Goal: Information Seeking & Learning: Learn about a topic

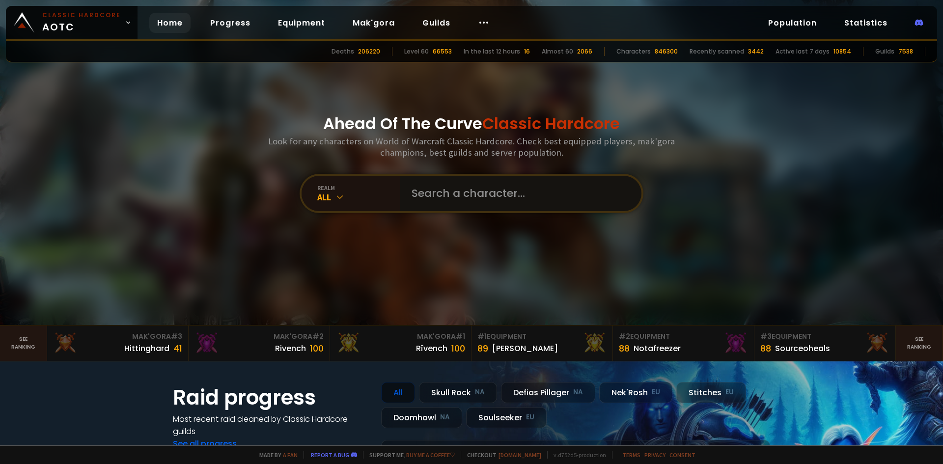
drag, startPoint x: 0, startPoint y: 0, endPoint x: 444, endPoint y: 182, distance: 479.4
click at [444, 182] on input "text" at bounding box center [518, 193] width 224 height 35
type input "a"
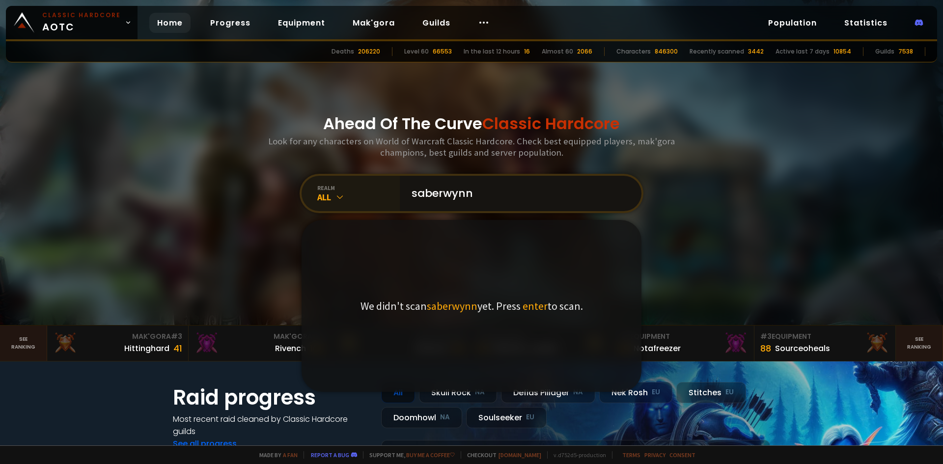
drag, startPoint x: 459, startPoint y: 190, endPoint x: 386, endPoint y: 195, distance: 73.4
click at [386, 195] on div "realm All saberwynn We didn't scan saberwynn yet. Press enter to scan." at bounding box center [472, 193] width 344 height 39
drag, startPoint x: 471, startPoint y: 197, endPoint x: 398, endPoint y: 194, distance: 72.3
click at [400, 194] on div "saberwynn" at bounding box center [521, 193] width 242 height 35
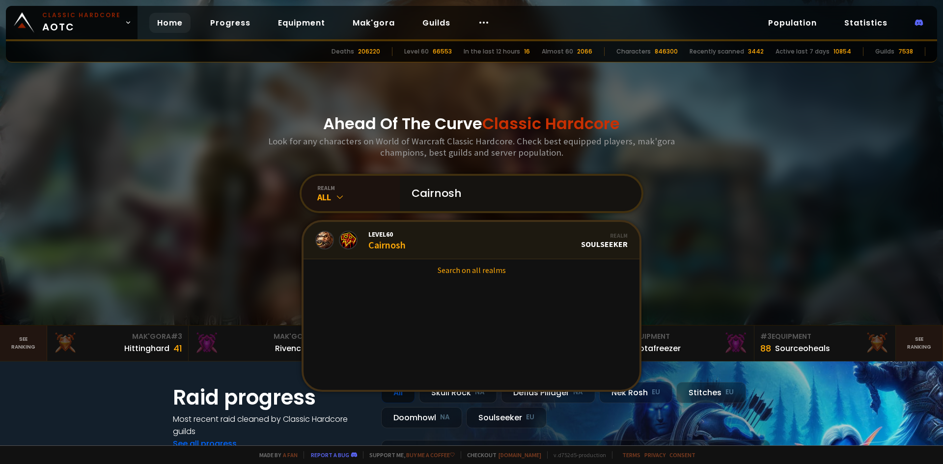
type input "Cairnosh"
click at [453, 248] on link "Level 60 Cairnosh Realm Soulseeker" at bounding box center [472, 240] width 336 height 37
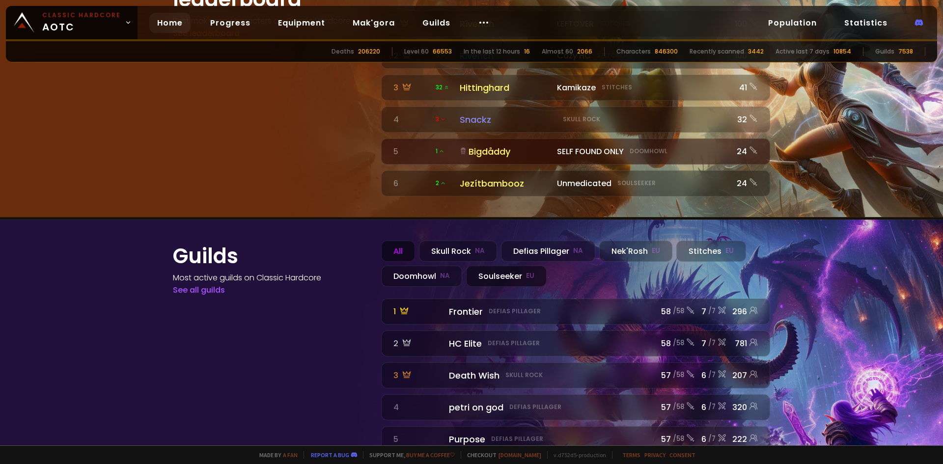
scroll to position [1084, 0]
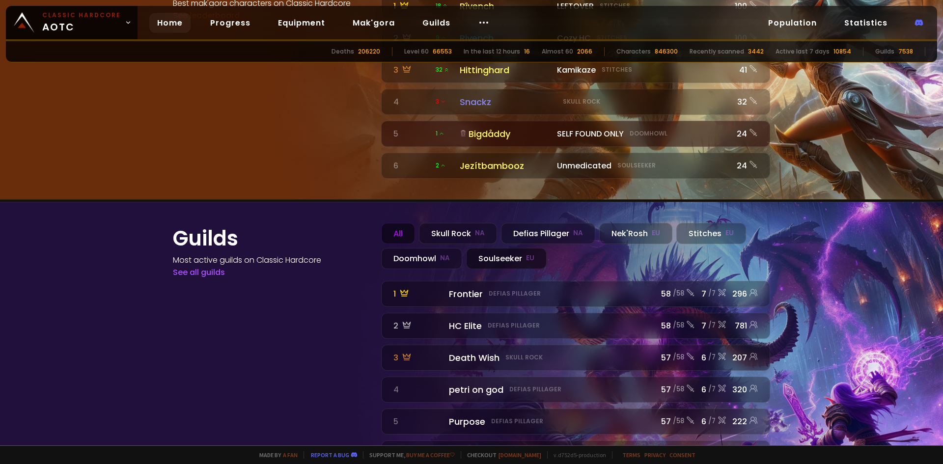
click at [500, 248] on div "Soulseeker EU" at bounding box center [506, 258] width 81 height 21
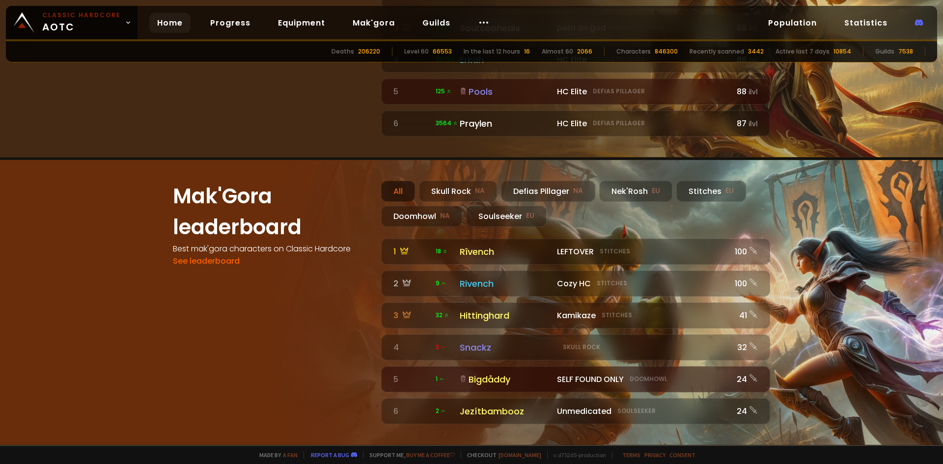
scroll to position [691, 0]
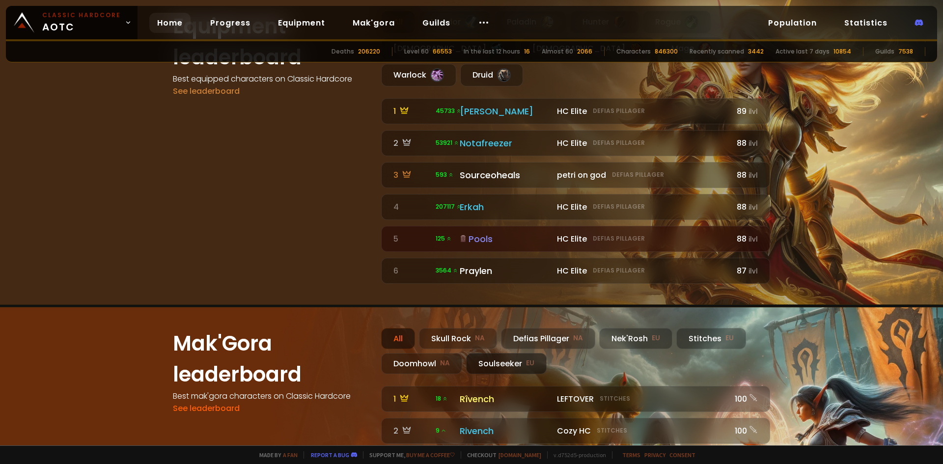
click at [507, 353] on div "Soulseeker EU" at bounding box center [506, 363] width 81 height 21
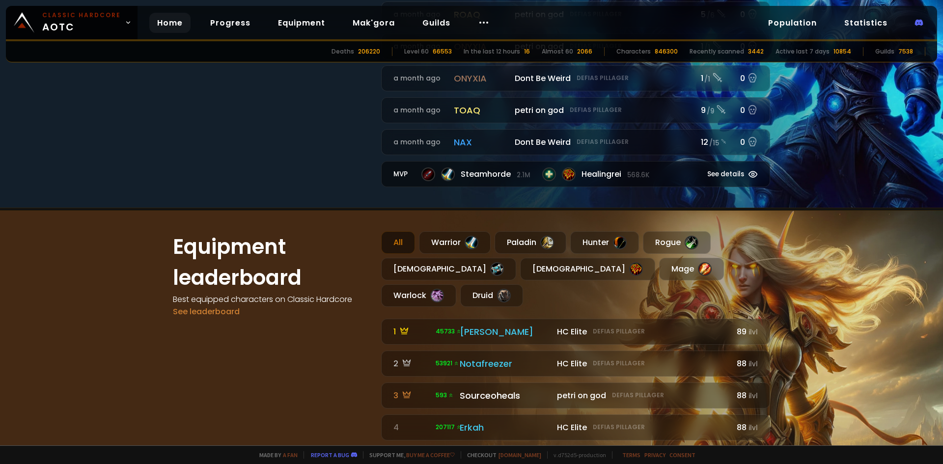
scroll to position [495, 0]
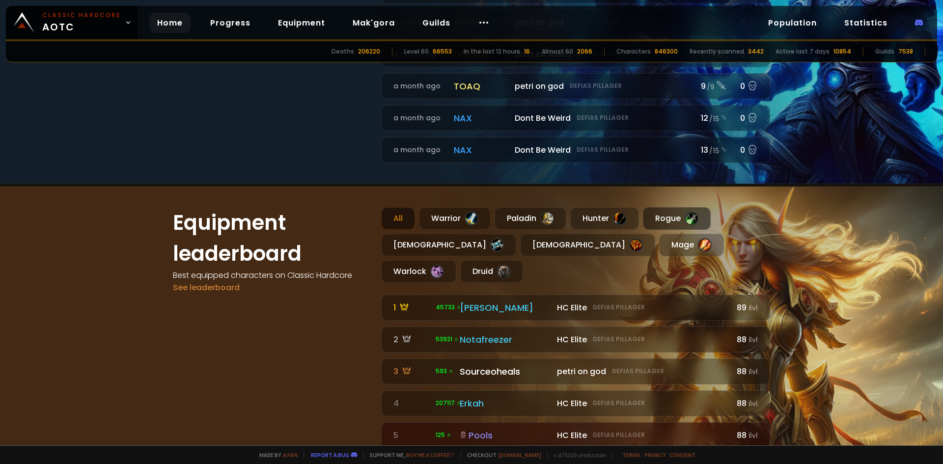
click at [664, 214] on div "Rogue" at bounding box center [677, 218] width 68 height 23
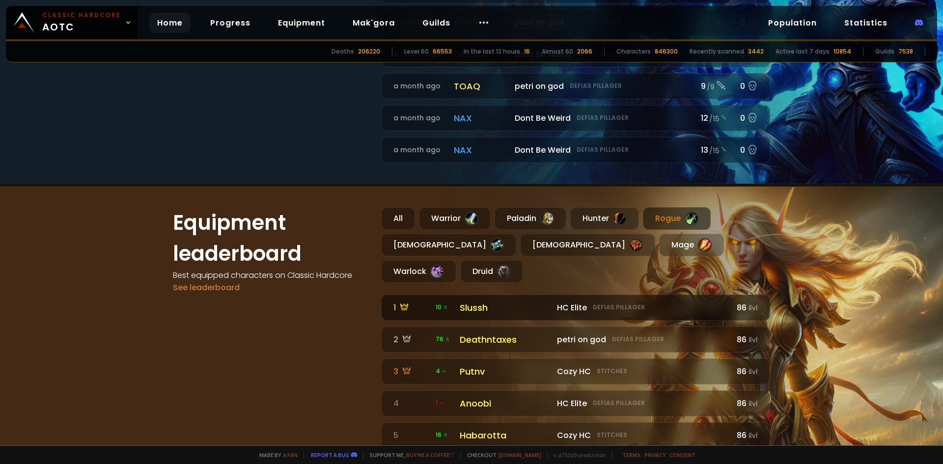
click at [499, 301] on div "Slussh" at bounding box center [505, 307] width 91 height 13
